Goal: Navigation & Orientation: Understand site structure

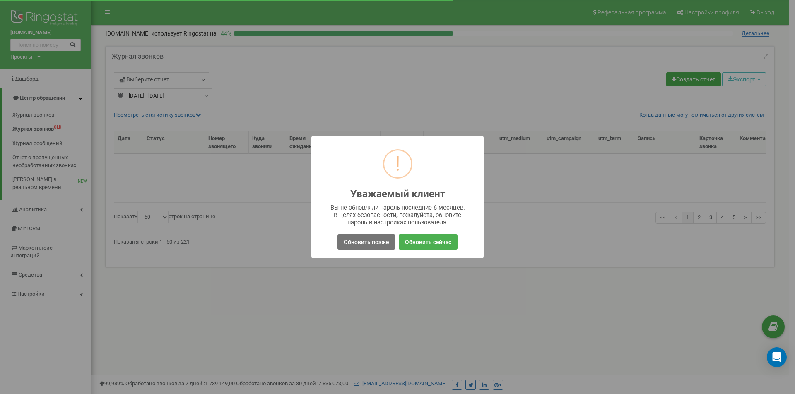
select select "50"
click at [372, 248] on button "Обновить позже" at bounding box center [366, 242] width 58 height 15
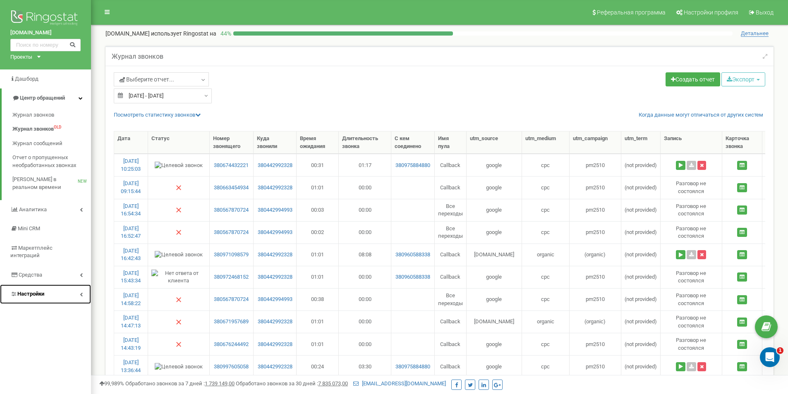
click at [62, 287] on link "Настройки" at bounding box center [45, 294] width 91 height 19
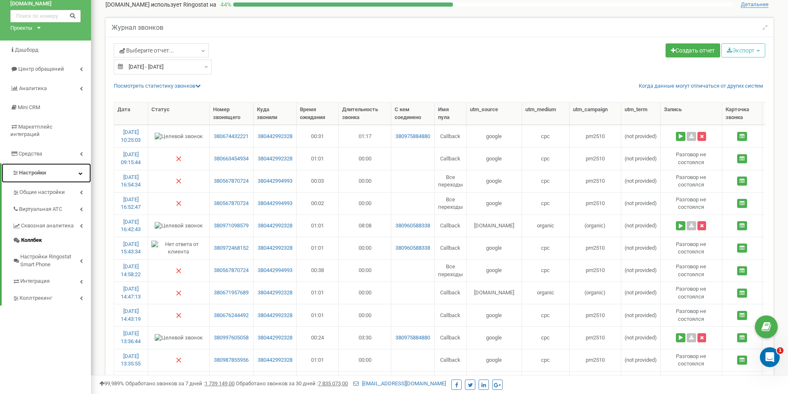
scroll to position [41, 0]
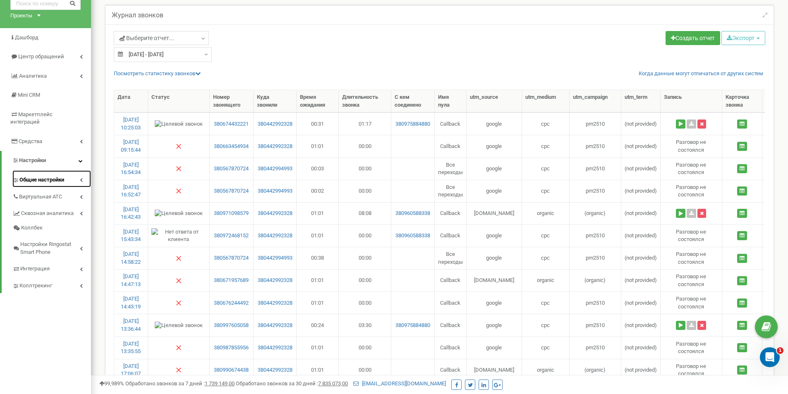
click at [68, 174] on link "Общие настройки" at bounding box center [51, 179] width 79 height 17
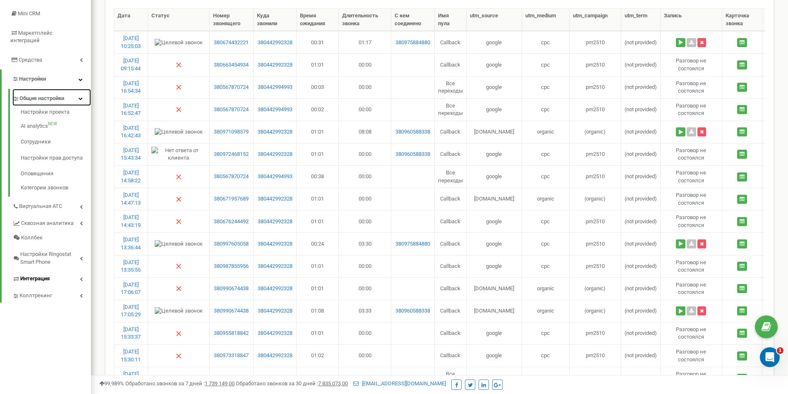
scroll to position [124, 0]
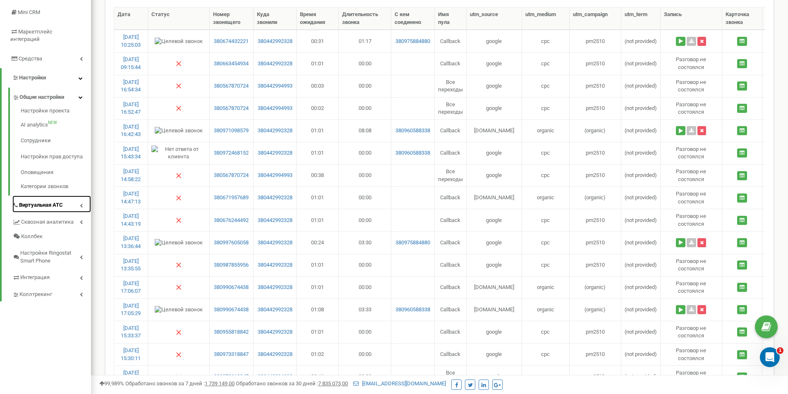
click at [73, 199] on link "Виртуальная АТС" at bounding box center [51, 204] width 79 height 17
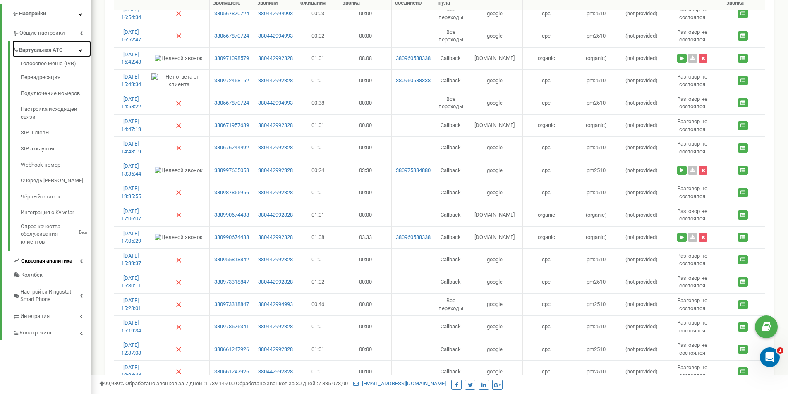
scroll to position [207, 0]
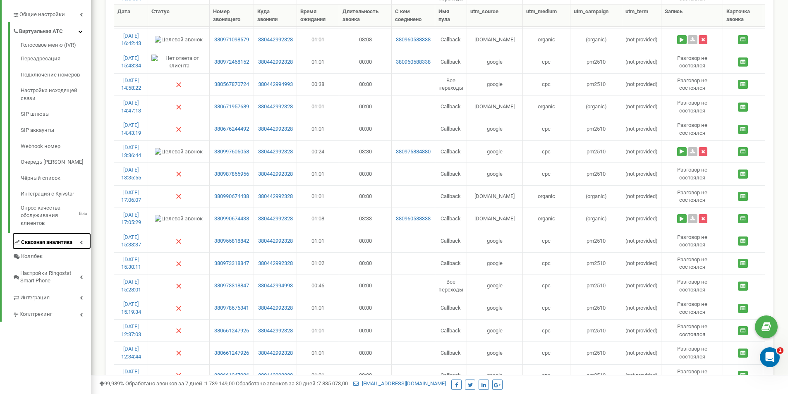
click at [62, 239] on span "Сквозная аналитика" at bounding box center [46, 243] width 51 height 8
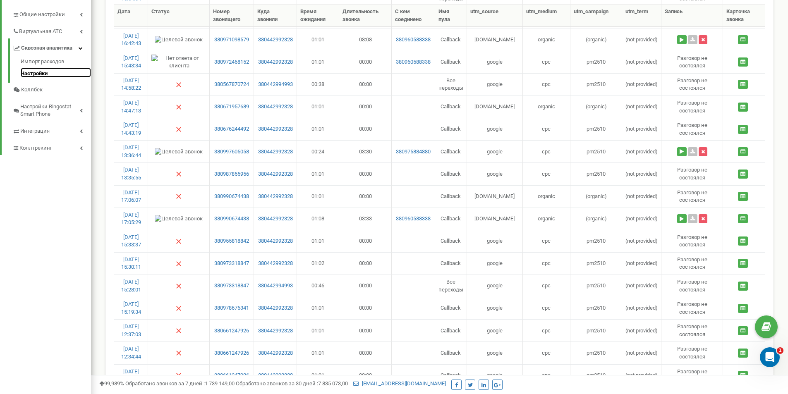
click at [47, 68] on link "Настройки" at bounding box center [56, 73] width 70 height 10
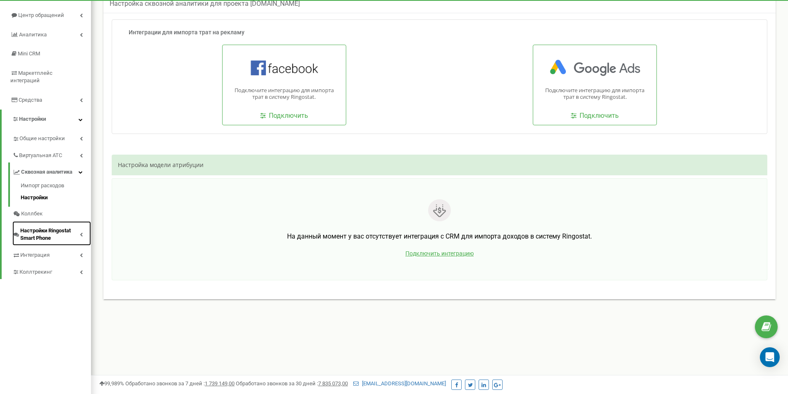
click at [74, 227] on span "Настройки Ringostat Smart Phone" at bounding box center [50, 234] width 60 height 15
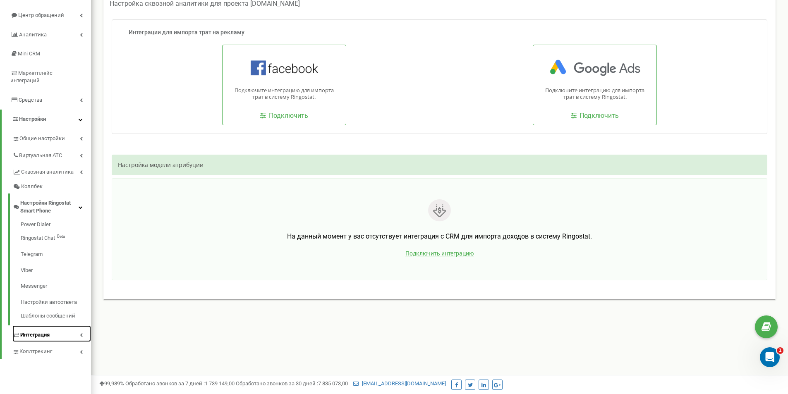
click at [75, 326] on link "Интеграция" at bounding box center [51, 334] width 79 height 17
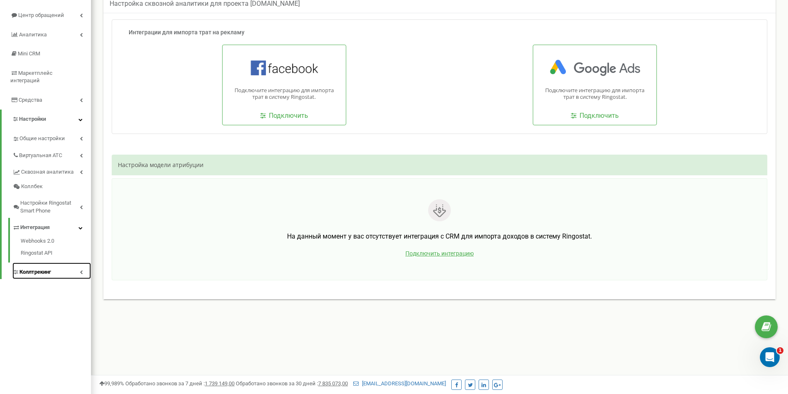
click at [72, 263] on link "Коллтрекинг" at bounding box center [51, 271] width 79 height 17
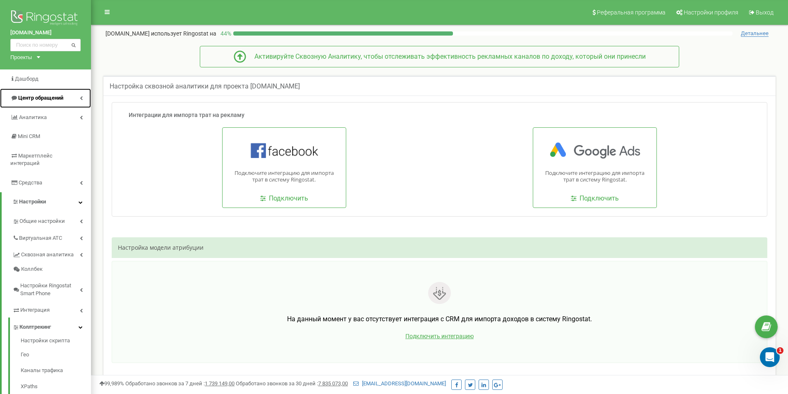
click at [82, 98] on icon at bounding box center [81, 98] width 3 height 4
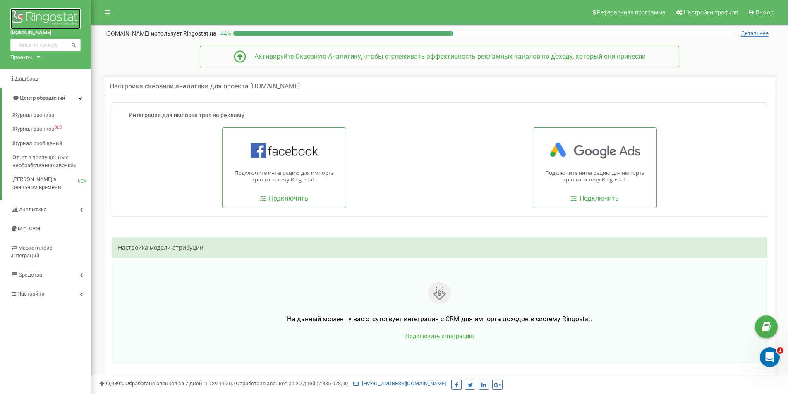
click at [62, 23] on img at bounding box center [45, 18] width 70 height 21
